Goal: Transaction & Acquisition: Purchase product/service

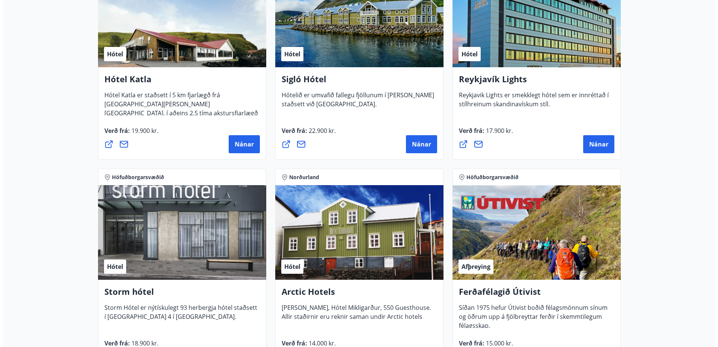
scroll to position [601, 0]
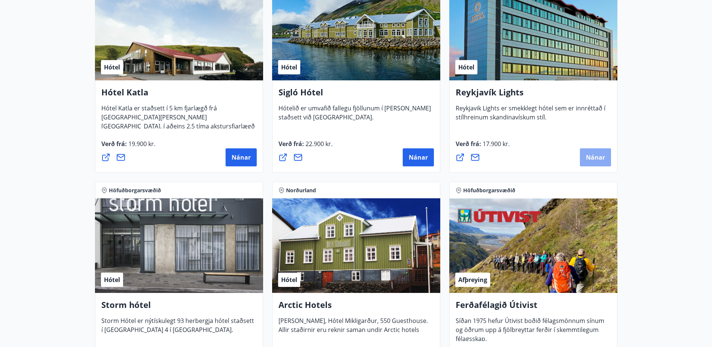
click at [594, 160] on span "Nánar" at bounding box center [595, 157] width 19 height 8
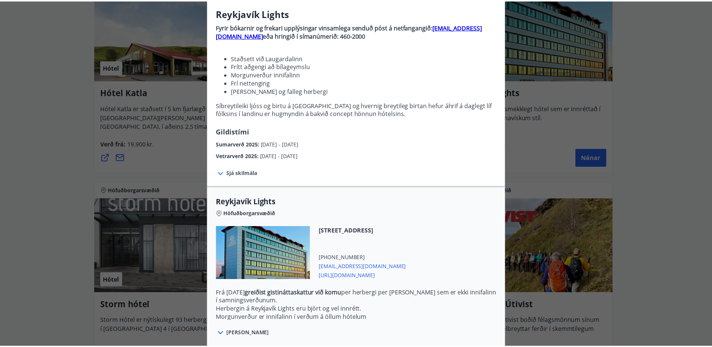
scroll to position [0, 0]
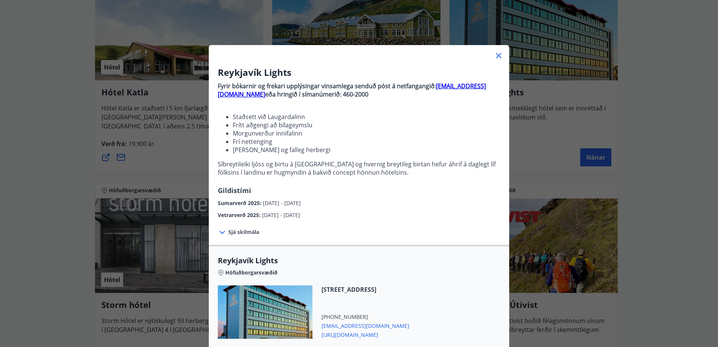
click at [498, 53] on icon at bounding box center [498, 55] width 9 height 9
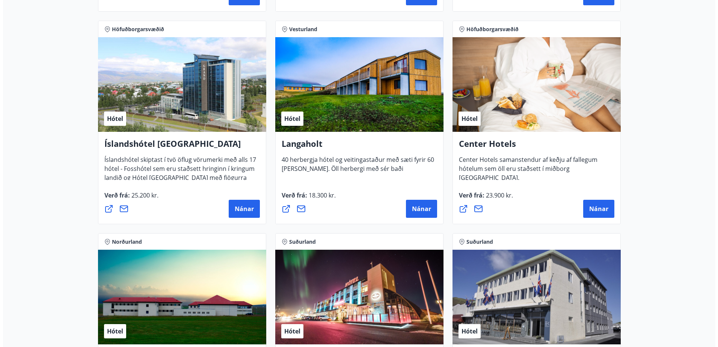
scroll to position [1599, 0]
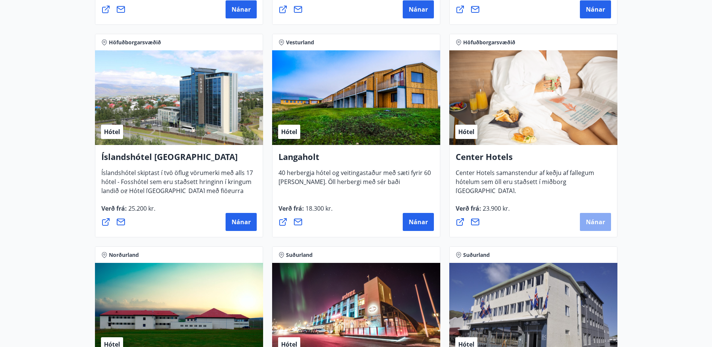
click at [589, 219] on span "Nánar" at bounding box center [595, 222] width 19 height 8
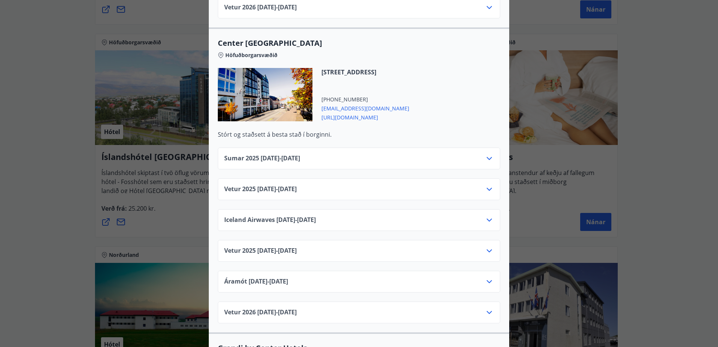
scroll to position [563, 0]
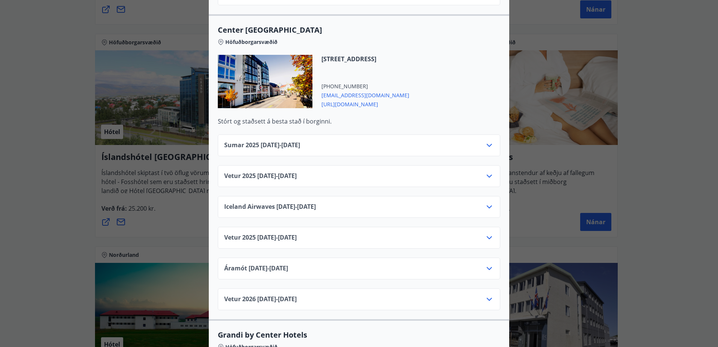
click at [486, 172] on icon at bounding box center [489, 176] width 9 height 9
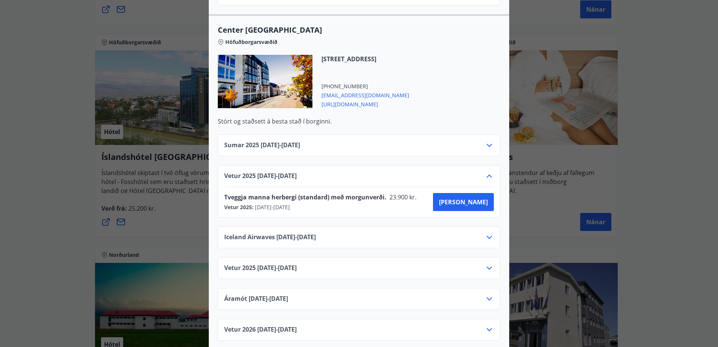
click at [353, 90] on span "[EMAIL_ADDRESS][DOMAIN_NAME]" at bounding box center [365, 94] width 88 height 9
click at [354, 99] on span "[URL][DOMAIN_NAME]" at bounding box center [365, 103] width 88 height 9
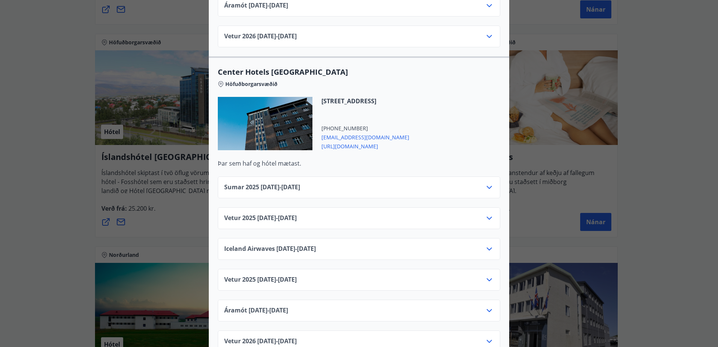
scroll to position [1164, 0]
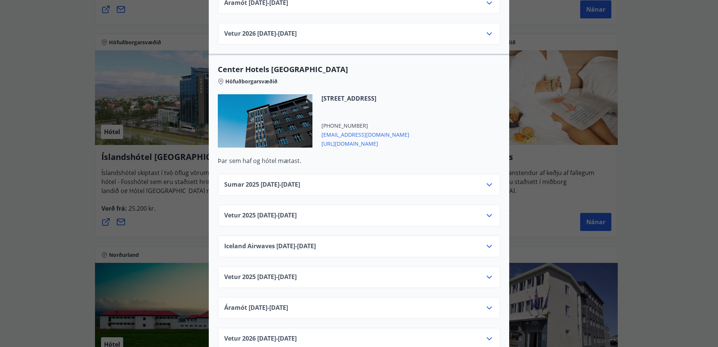
click at [358, 139] on span "[URL][DOMAIN_NAME]" at bounding box center [365, 143] width 88 height 9
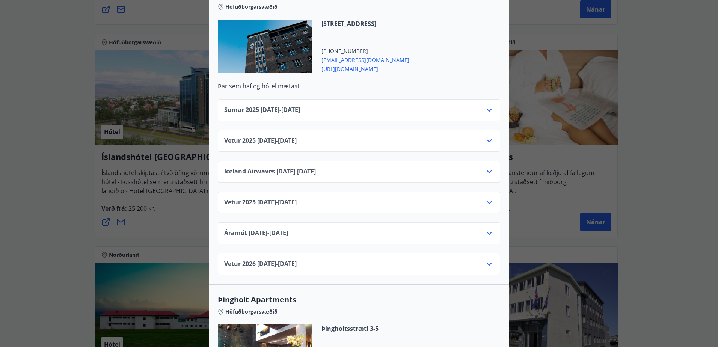
scroll to position [1157, 0]
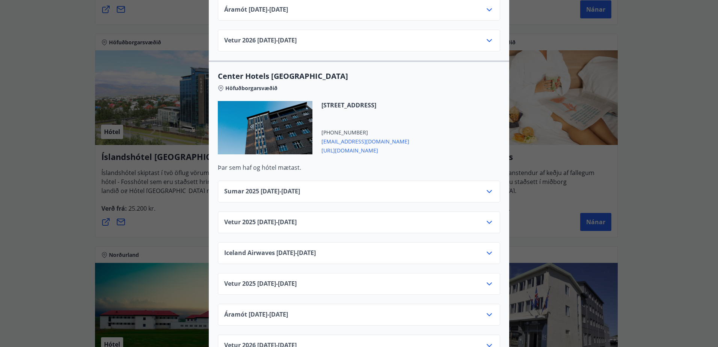
click at [487, 218] on icon at bounding box center [489, 222] width 9 height 9
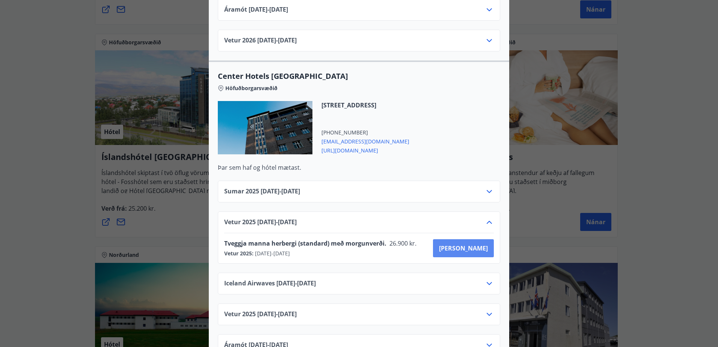
click at [482, 244] on span "[PERSON_NAME]" at bounding box center [463, 248] width 49 height 8
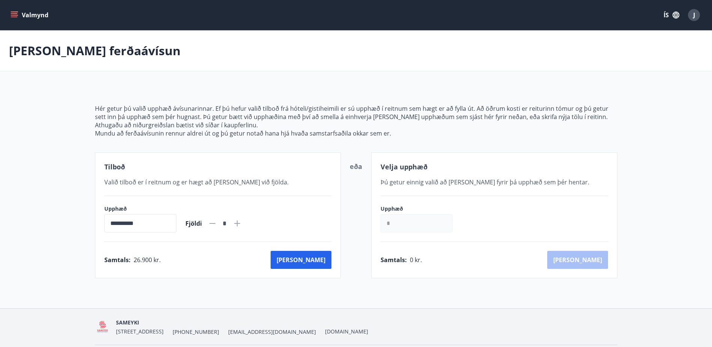
scroll to position [24, 0]
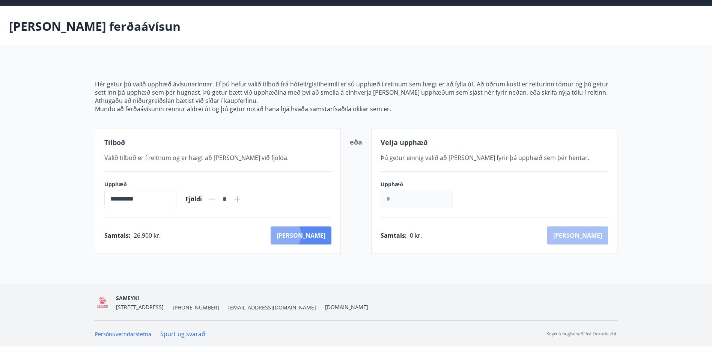
click at [317, 235] on button "[PERSON_NAME]" at bounding box center [301, 235] width 61 height 18
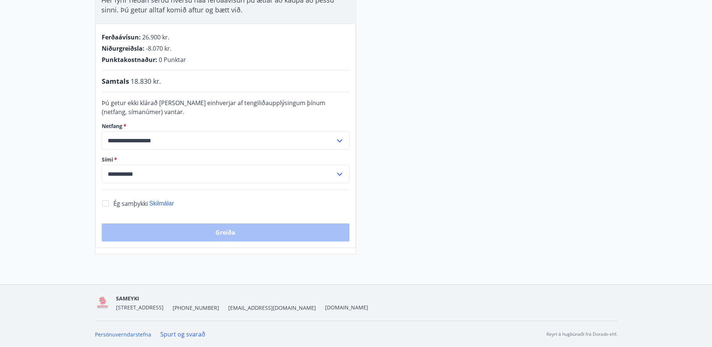
scroll to position [151, 0]
